Goal: Book appointment/travel/reservation

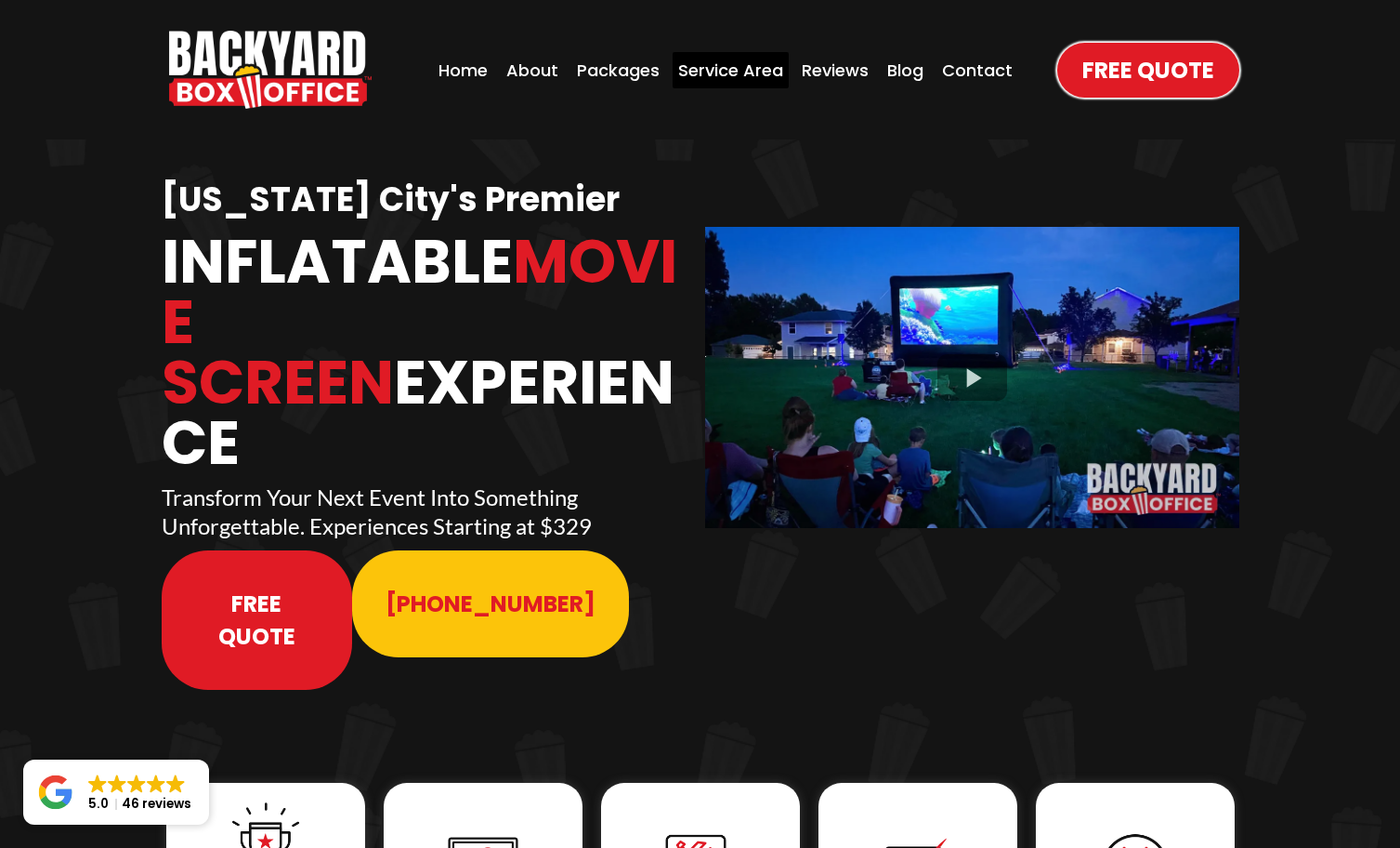
click at [723, 66] on div "Service Area" at bounding box center [731, 70] width 116 height 36
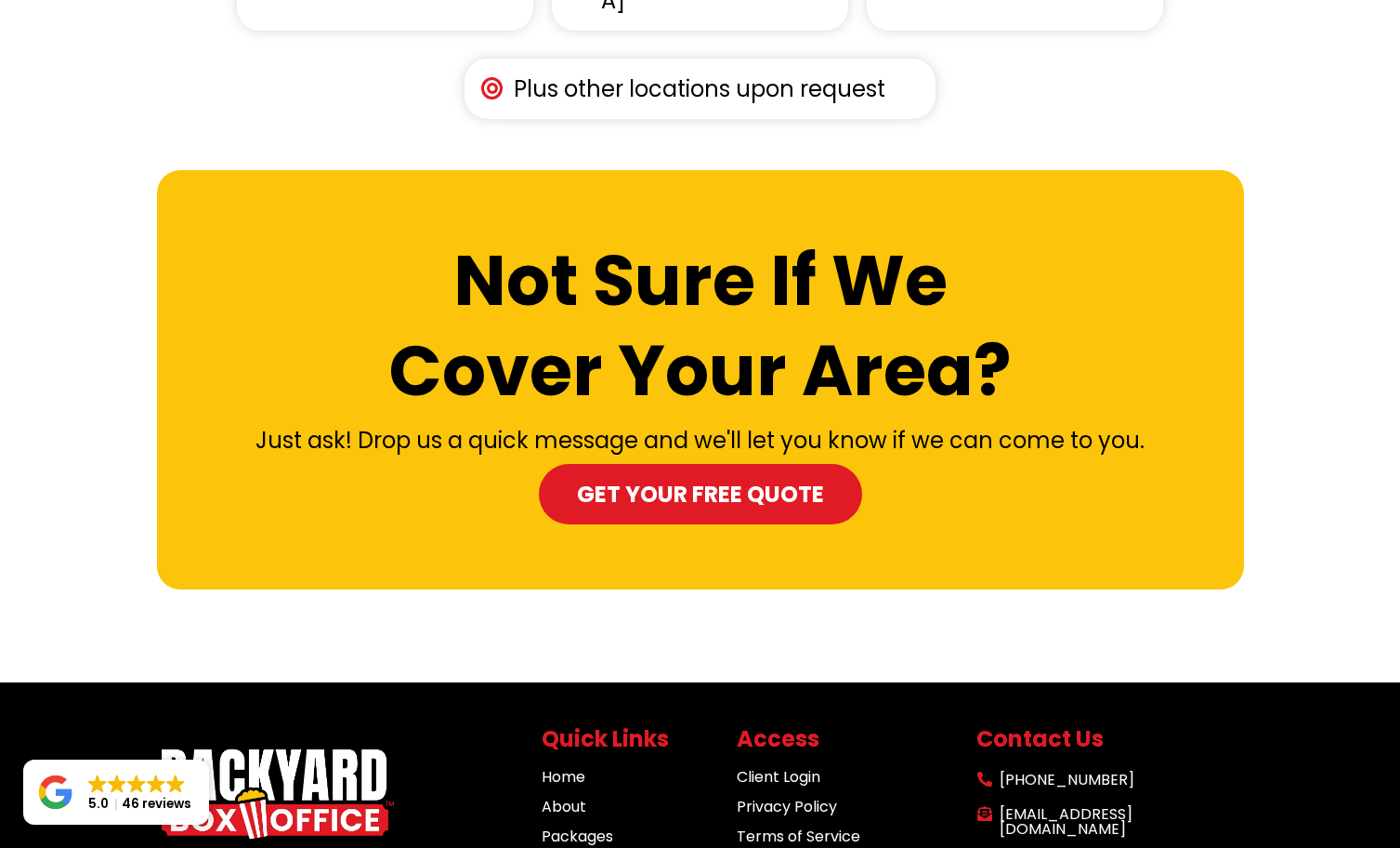
scroll to position [3204, 0]
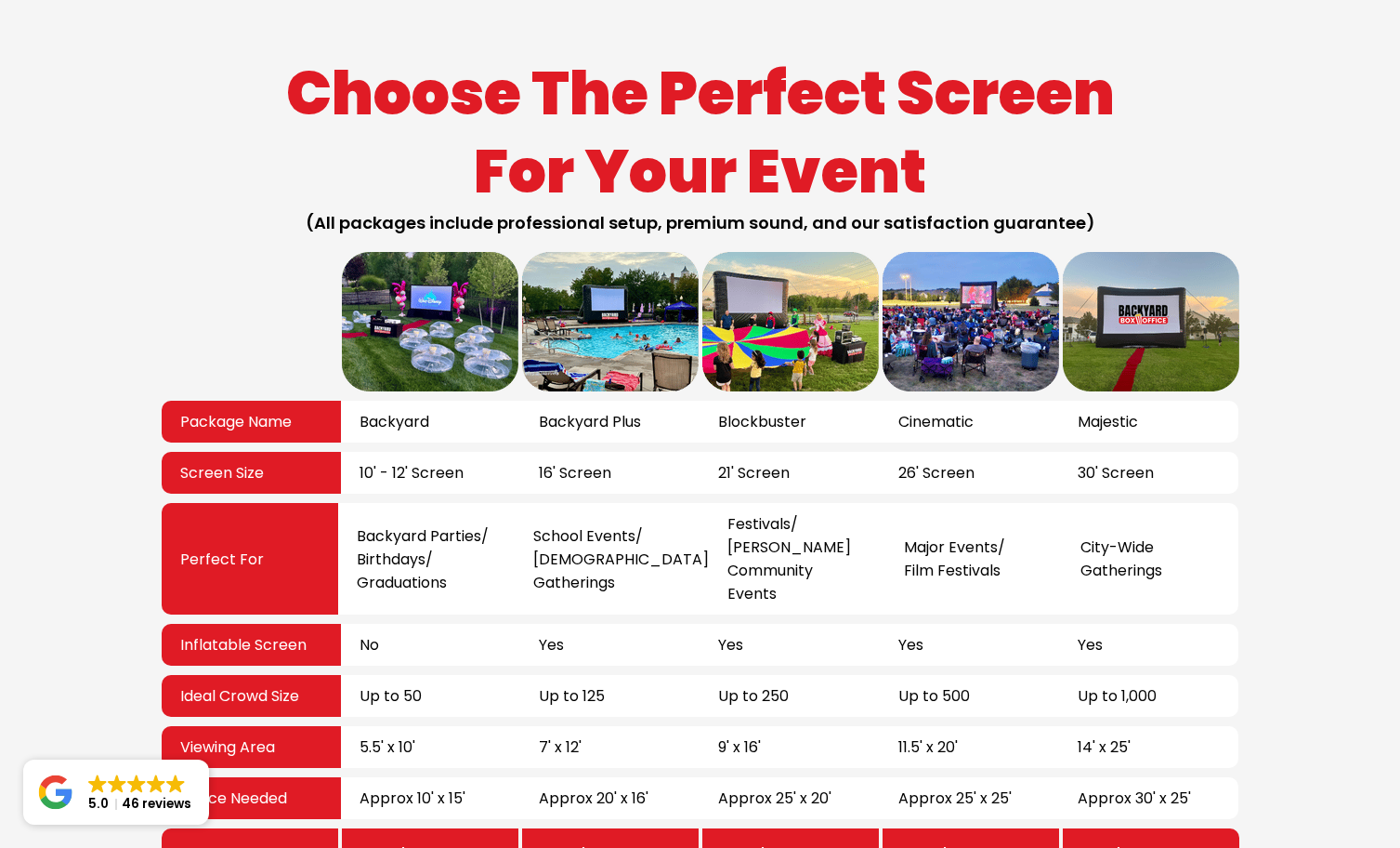
scroll to position [3317, 0]
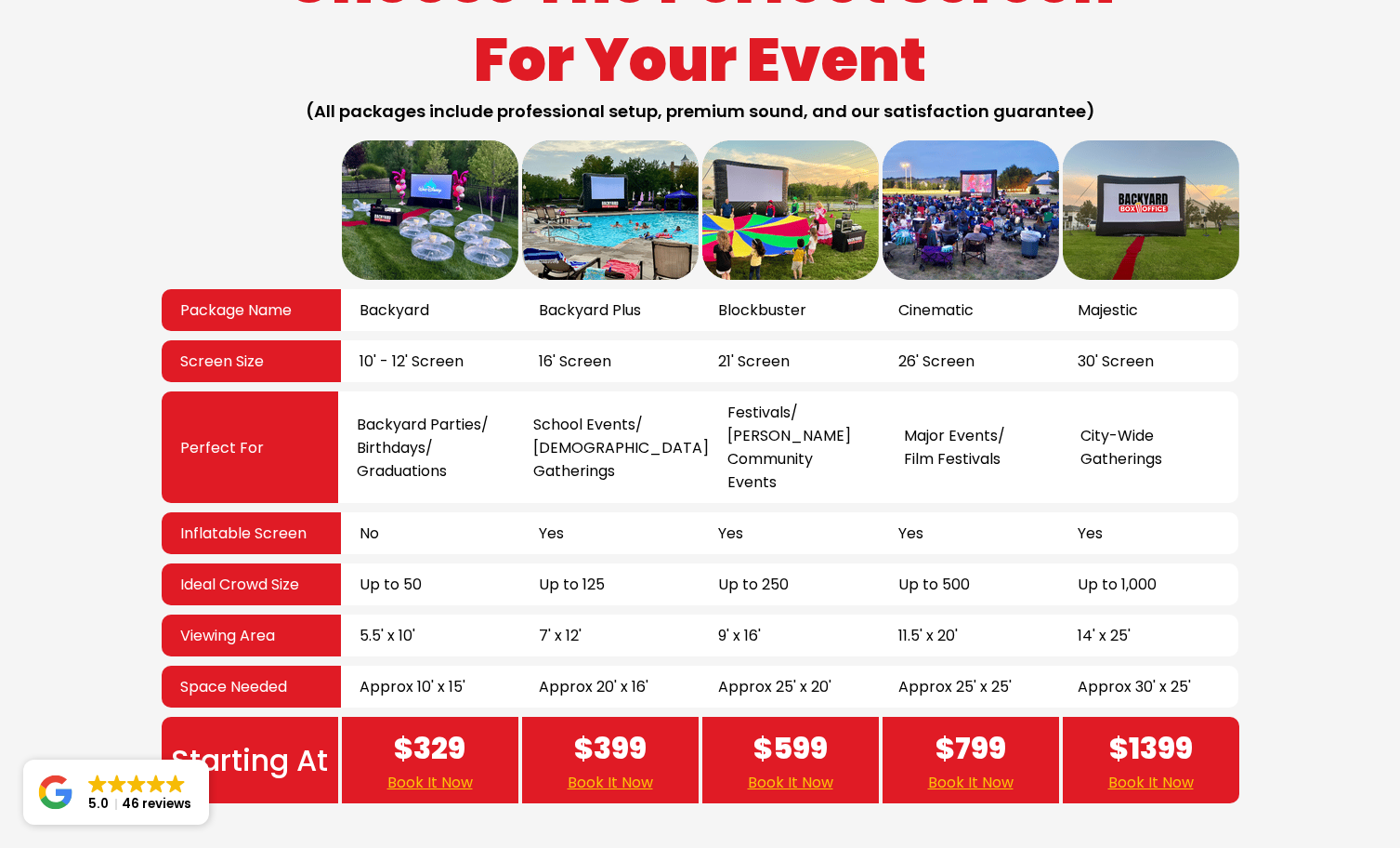
click at [601, 726] on span "$399" at bounding box center [610, 748] width 73 height 45
click at [601, 770] on link "Book It Now" at bounding box center [610, 781] width 86 height 23
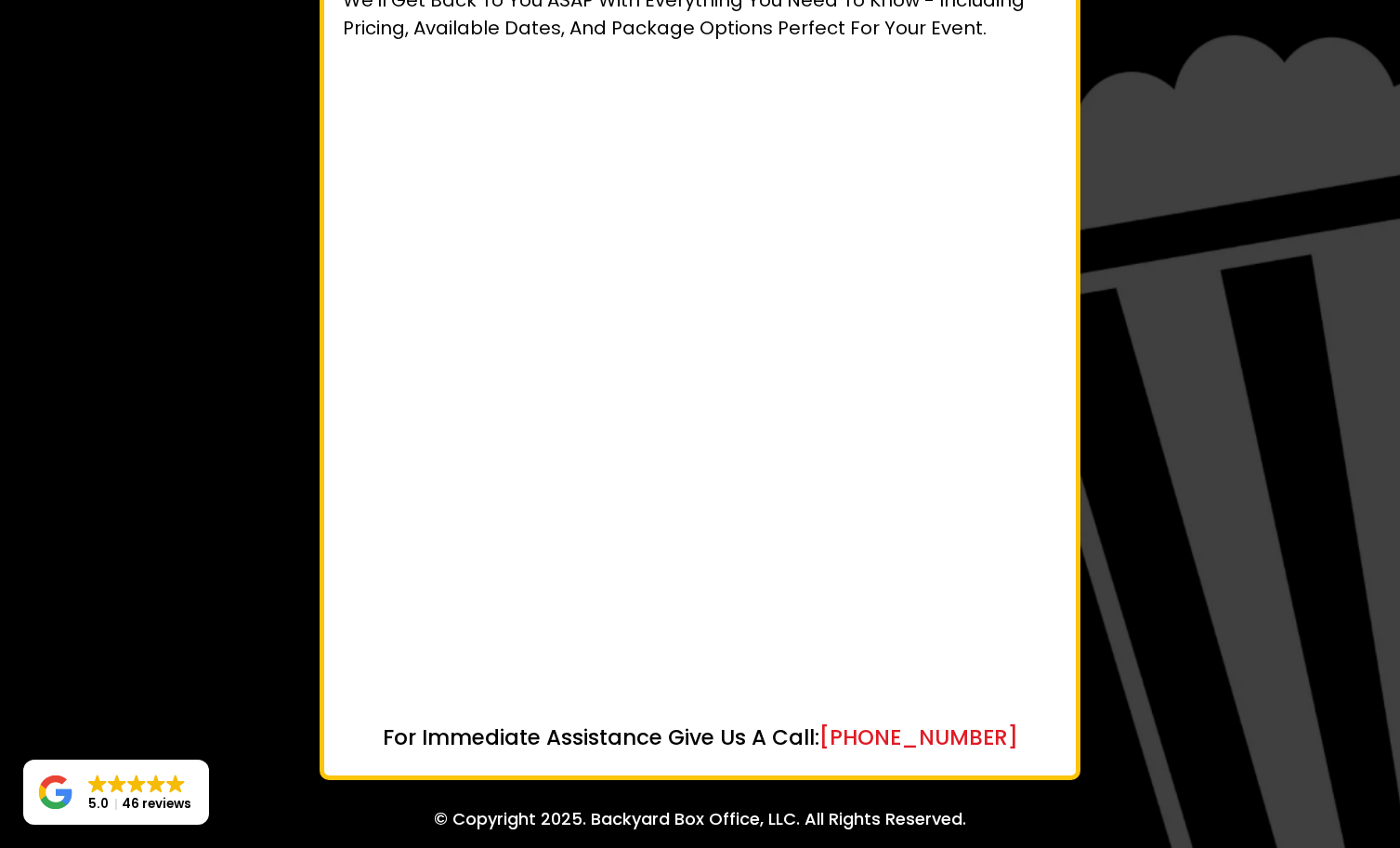
scroll to position [269, 0]
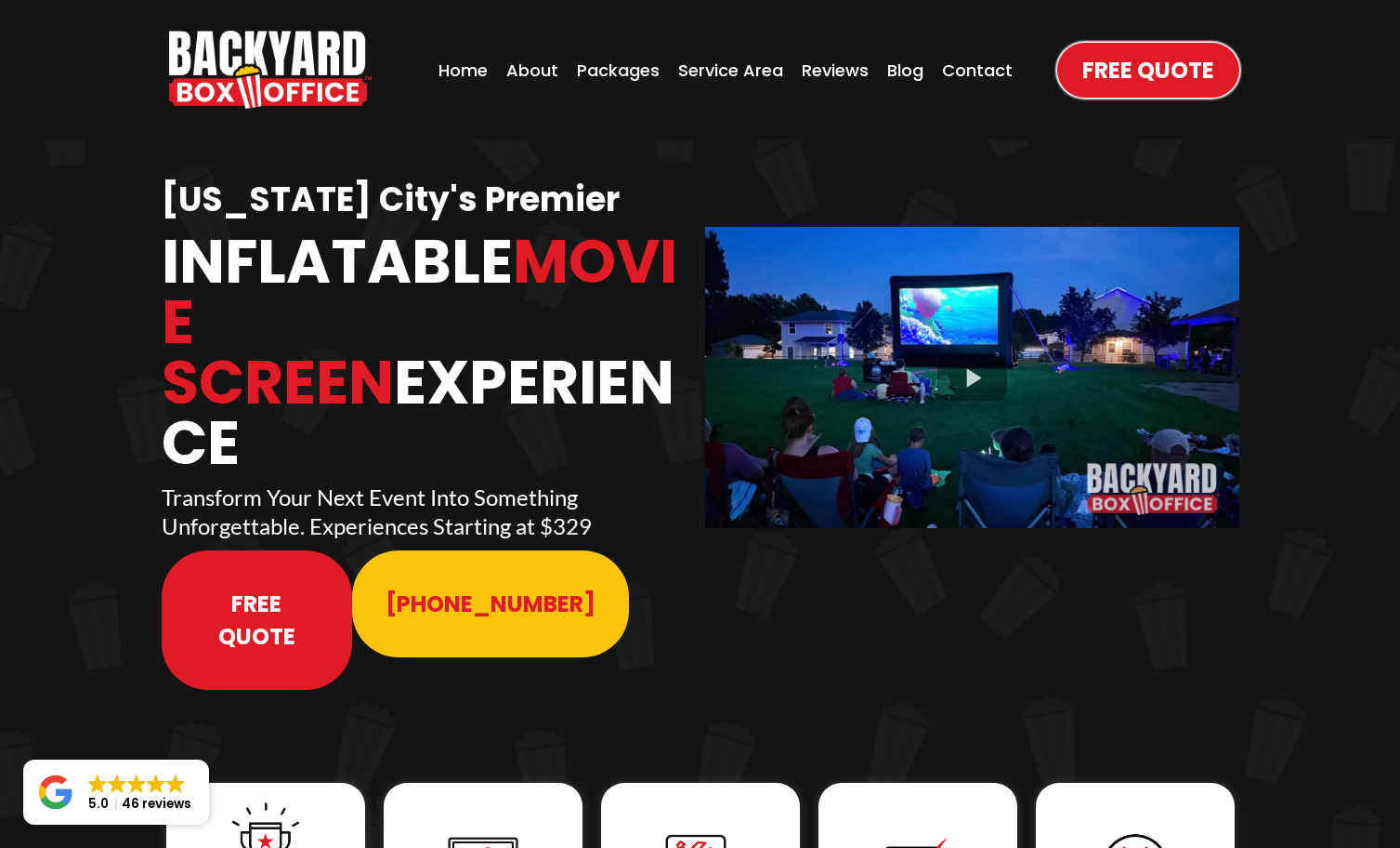
scroll to position [3317, 0]
